Goal: Browse casually

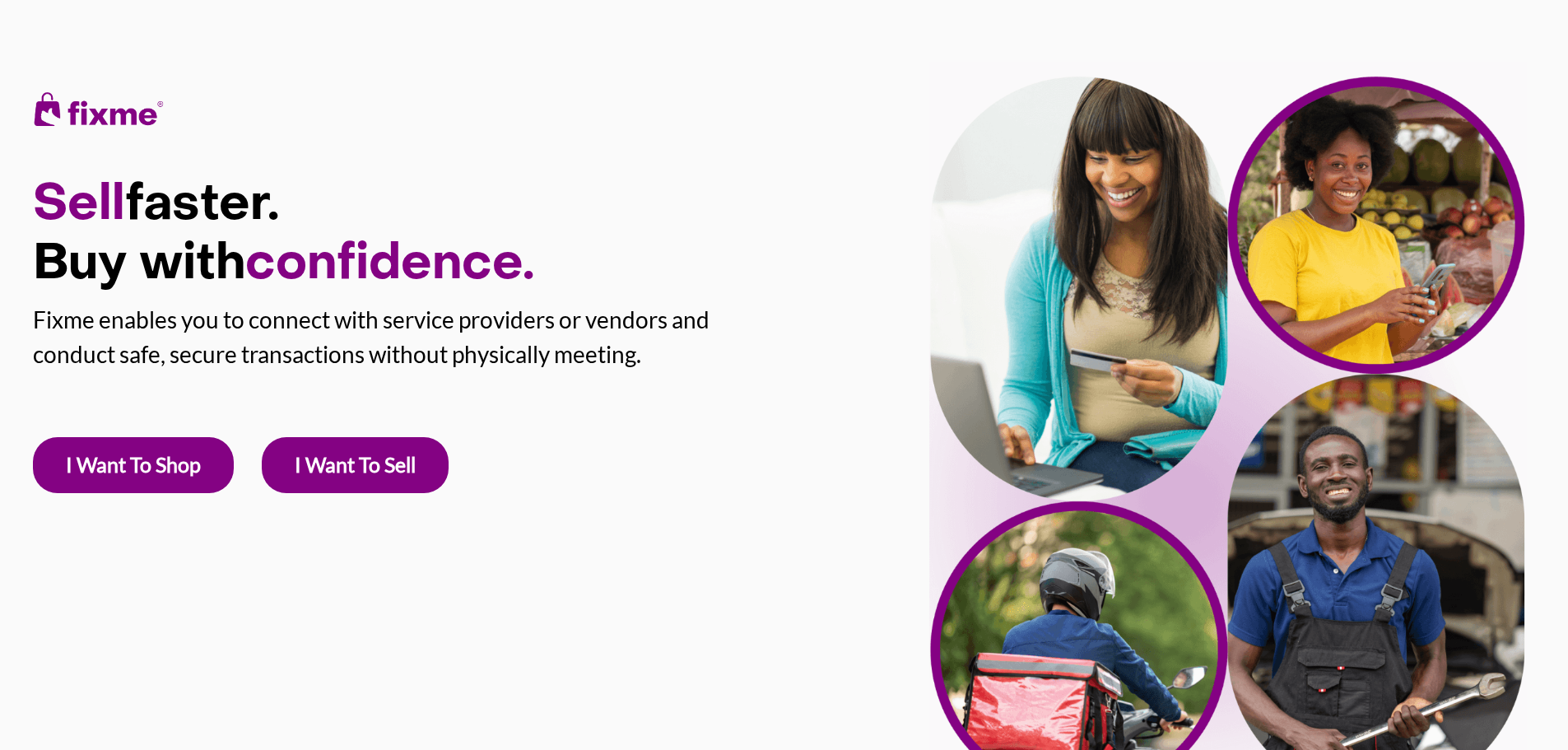
drag, startPoint x: 40, startPoint y: 195, endPoint x: 278, endPoint y: 253, distance: 245.0
click at [278, 253] on h1 "Sell faster. Buy with confidence." at bounding box center [452, 236] width 839 height 119
drag, startPoint x: 382, startPoint y: 252, endPoint x: 455, endPoint y: 245, distance: 73.3
click at [450, 244] on span "confidence." at bounding box center [389, 265] width 288 height 48
click at [494, 256] on span "confidence." at bounding box center [389, 265] width 288 height 48
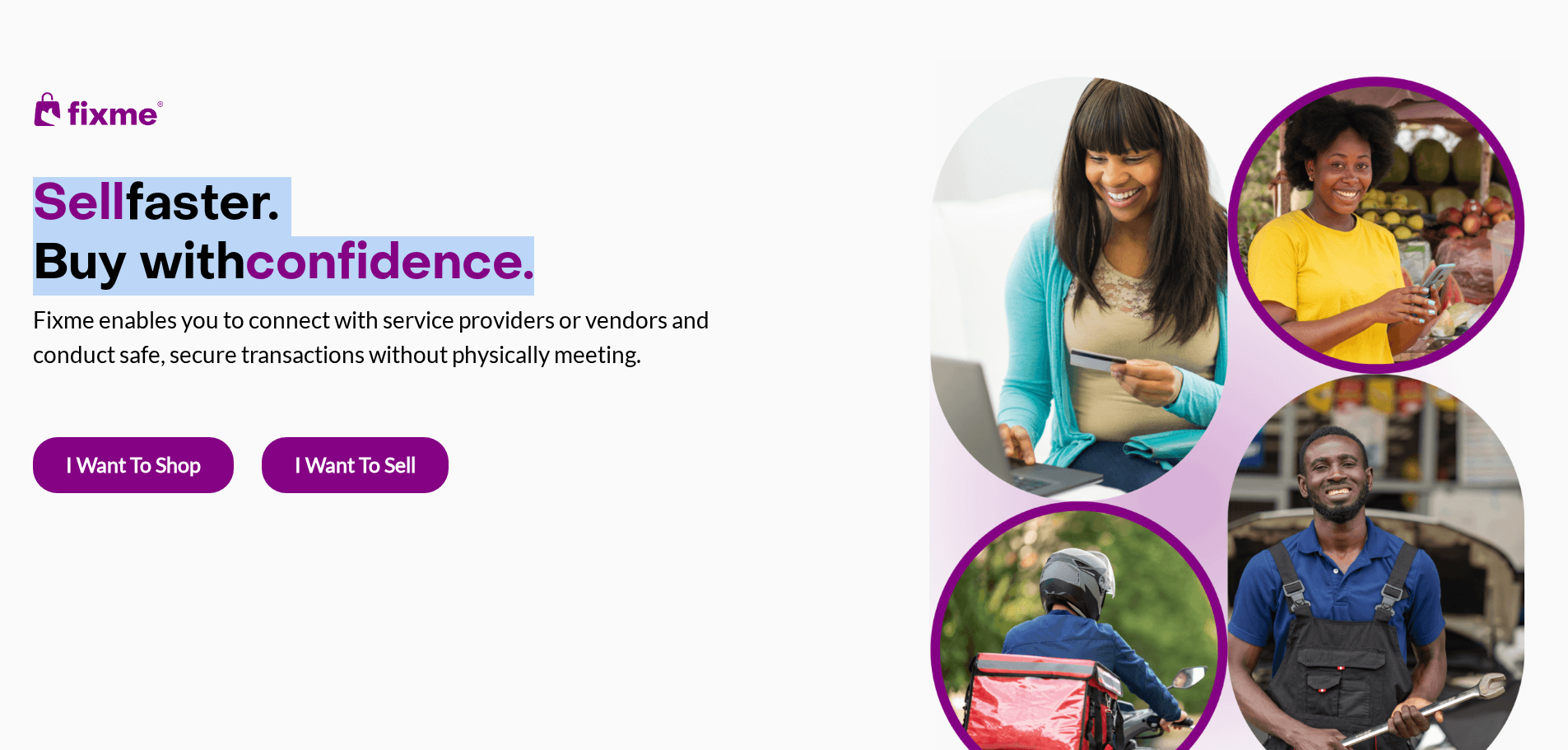
drag, startPoint x: 38, startPoint y: 195, endPoint x: 553, endPoint y: 271, distance: 520.6
click at [553, 271] on h1 "Sell faster. Buy with confidence." at bounding box center [452, 236] width 839 height 119
copy h1 "Sell faster. Buy with confidence."
